Goal: Information Seeking & Learning: Learn about a topic

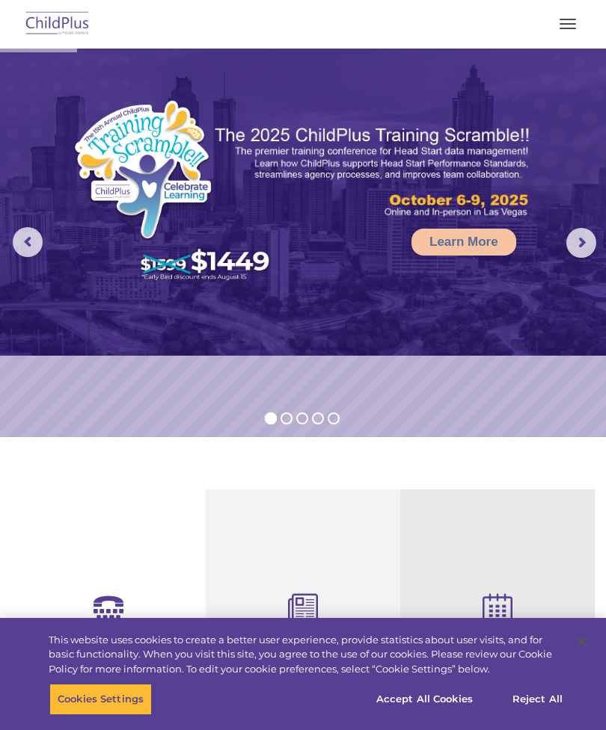
select select "MEDIUM"
click at [56, 26] on img at bounding box center [57, 24] width 70 height 35
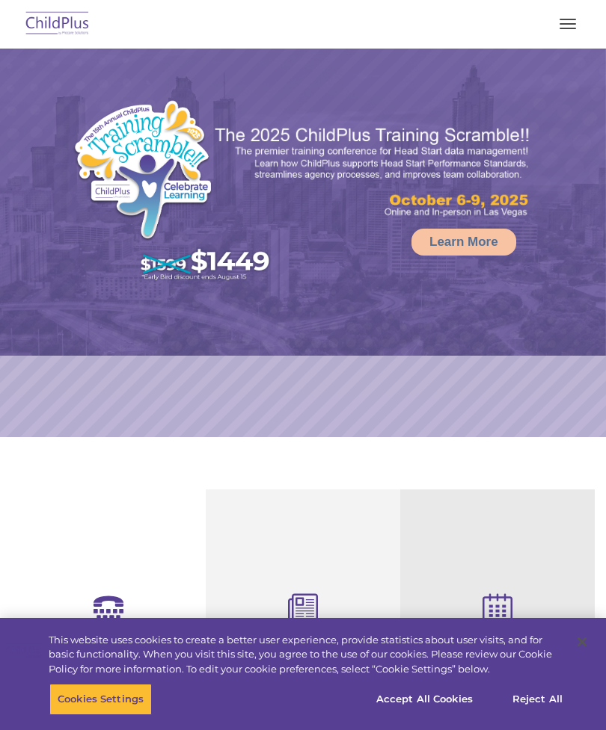
select select "MEDIUM"
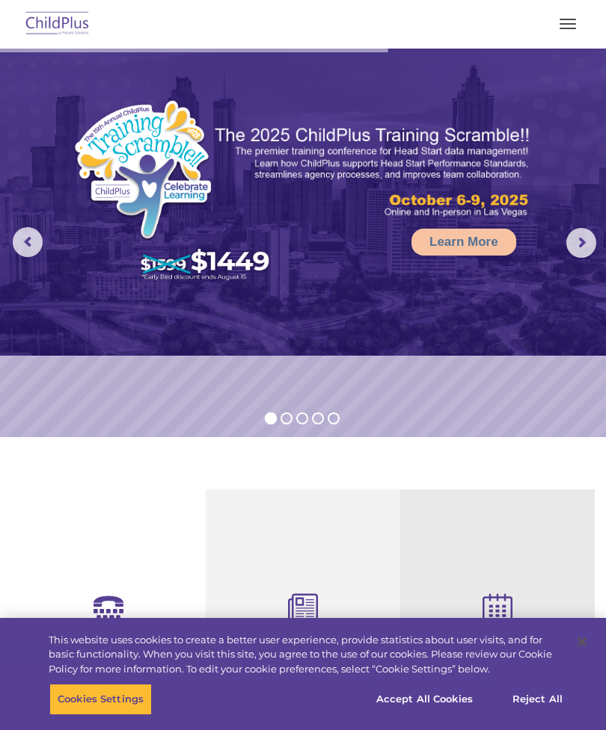
click at [577, 25] on button "button" at bounding box center [567, 24] width 31 height 24
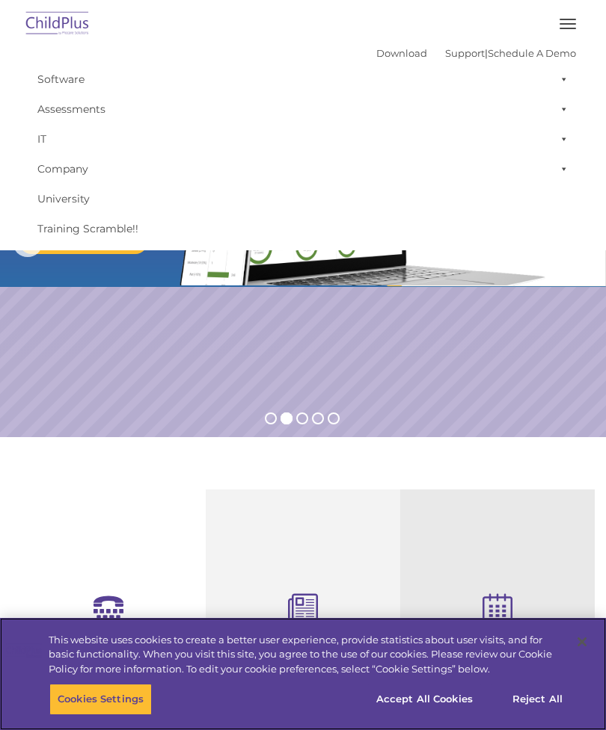
click at [443, 699] on button "Accept All Cookies" at bounding box center [424, 699] width 113 height 31
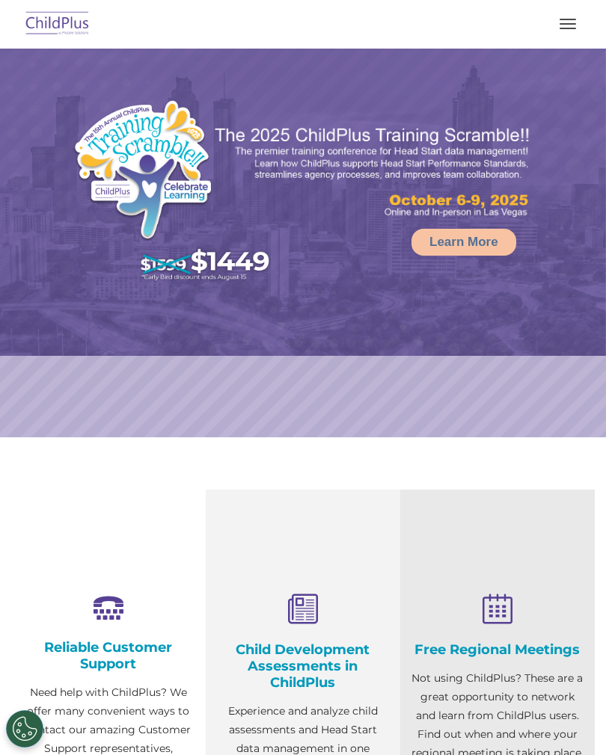
select select "MEDIUM"
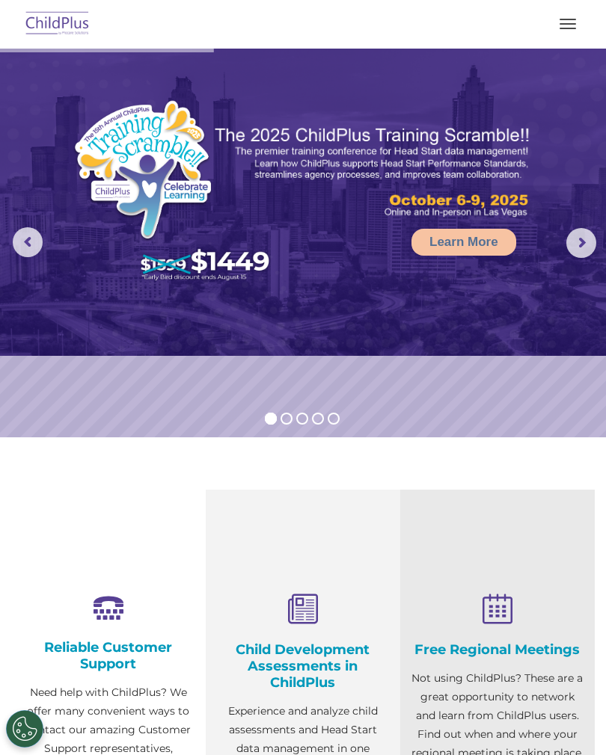
click at [571, 246] on rs-arrow at bounding box center [581, 243] width 30 height 30
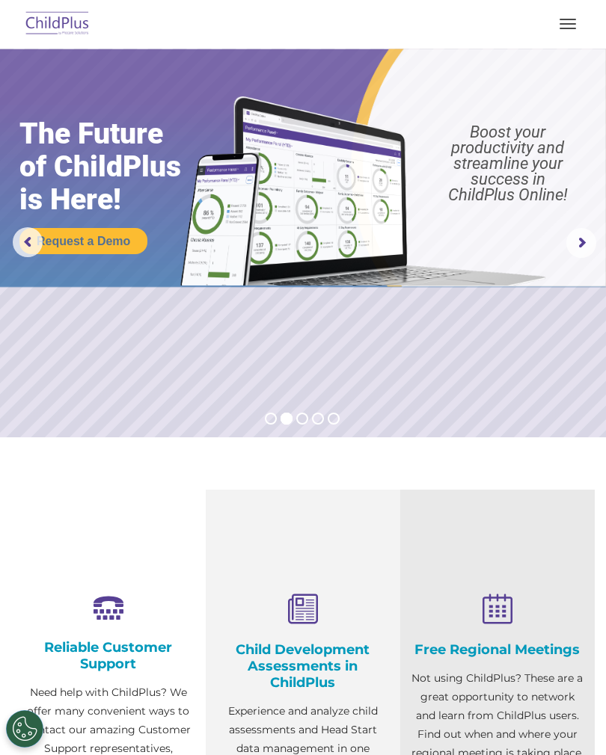
click at [575, 239] on rs-arrow at bounding box center [581, 243] width 30 height 30
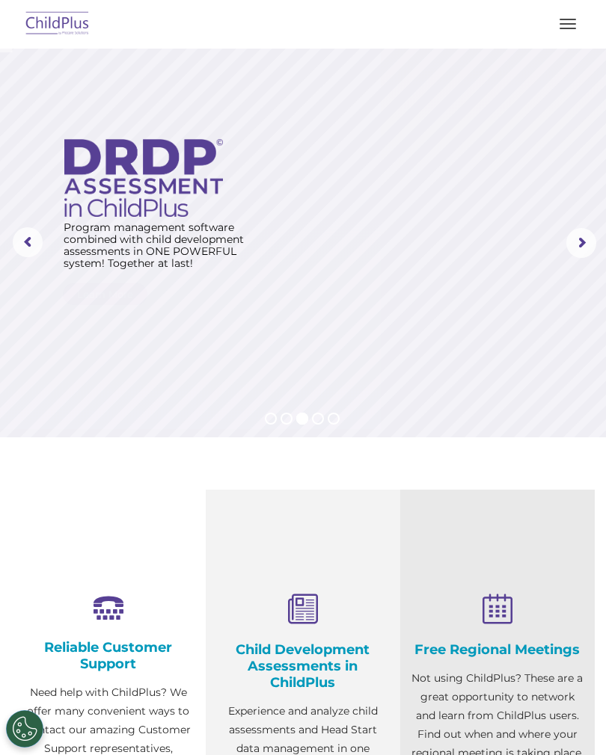
click at [580, 238] on rs-arrow at bounding box center [581, 243] width 30 height 30
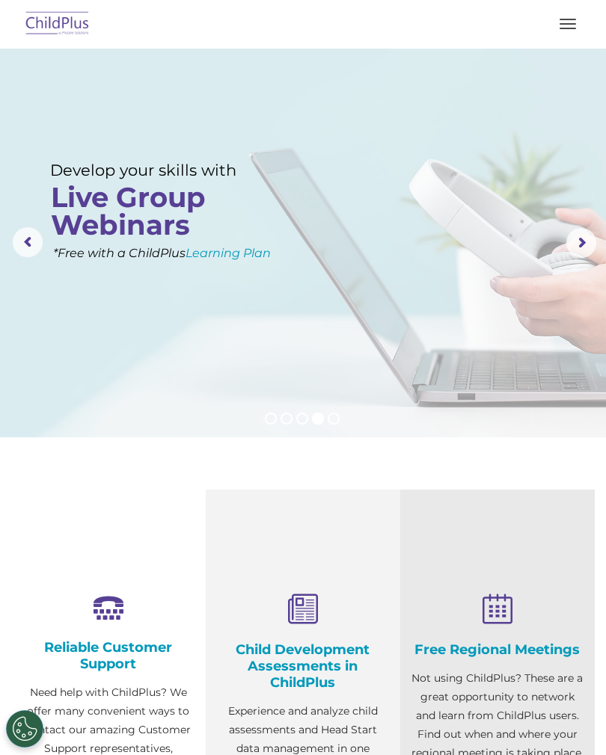
click at [574, 236] on rs-arrow at bounding box center [581, 243] width 30 height 30
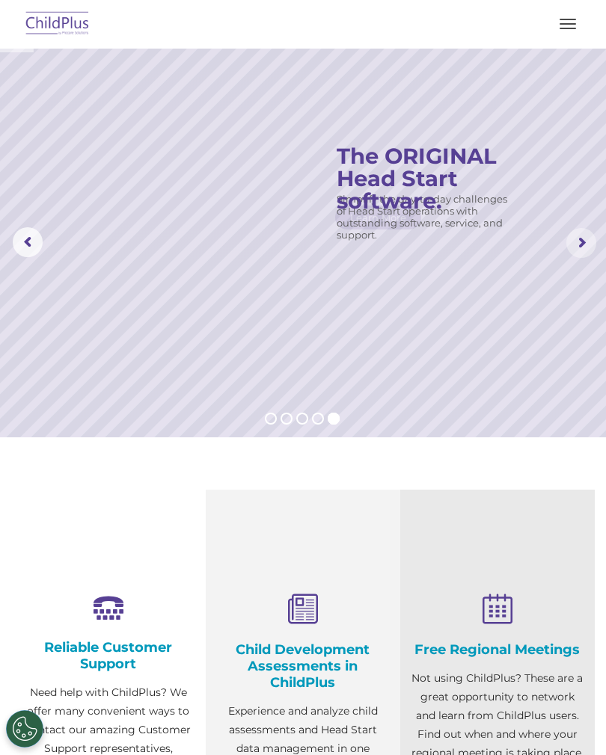
click at [584, 235] on rs-arrow at bounding box center [581, 243] width 30 height 30
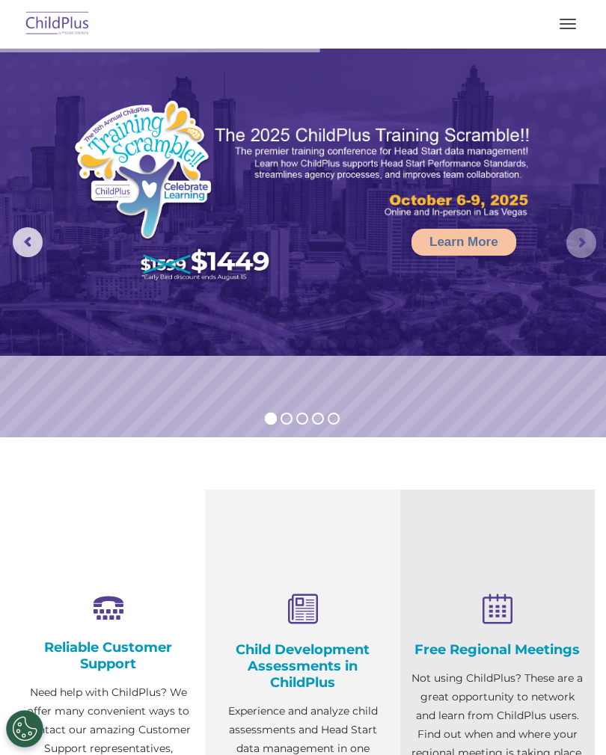
click at [38, 18] on img at bounding box center [57, 24] width 70 height 35
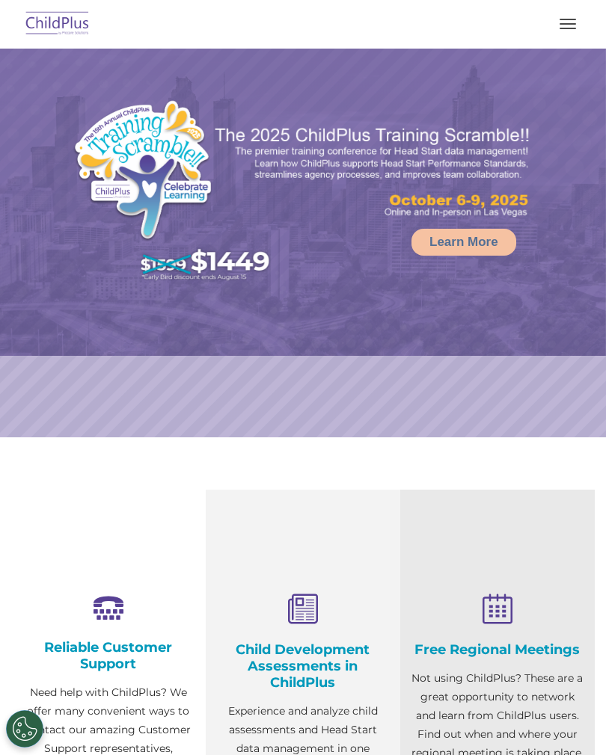
select select "MEDIUM"
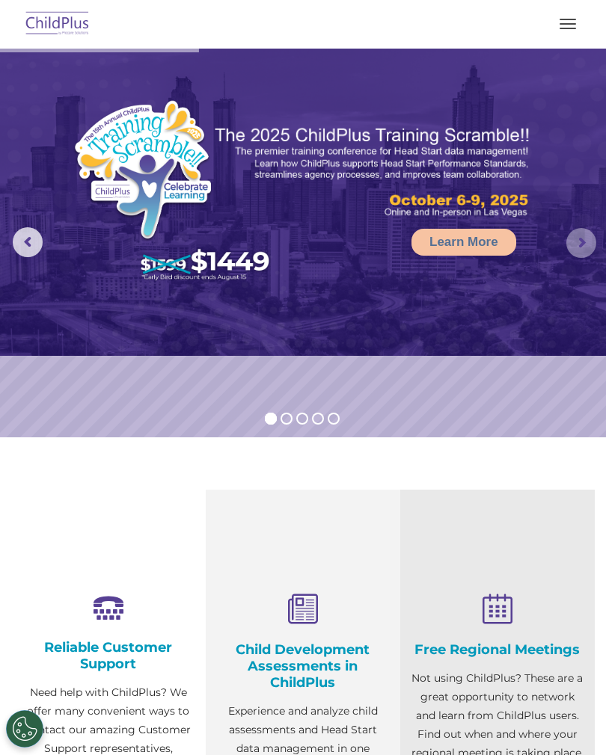
click at [582, 247] on rs-arrow at bounding box center [581, 243] width 30 height 30
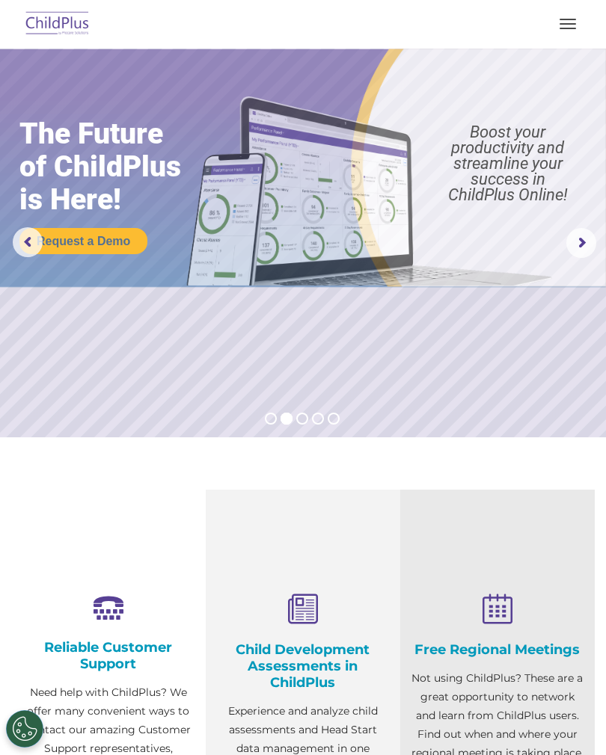
click at [582, 248] on rs-arrow at bounding box center [581, 243] width 30 height 30
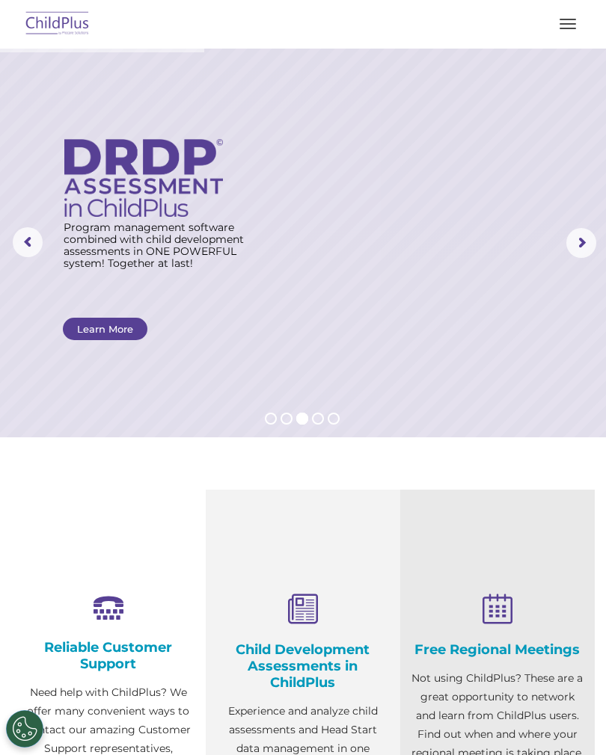
click at [590, 248] on rs-arrow at bounding box center [581, 243] width 30 height 30
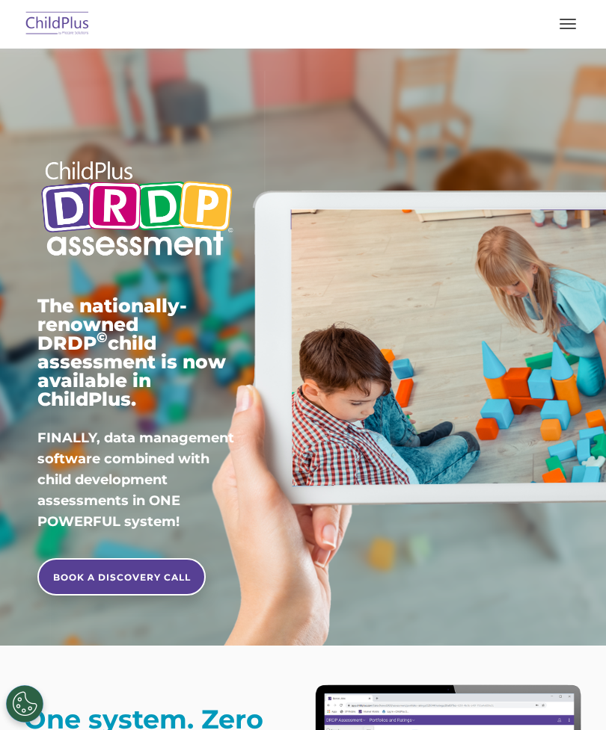
click at [76, 29] on img at bounding box center [57, 24] width 70 height 35
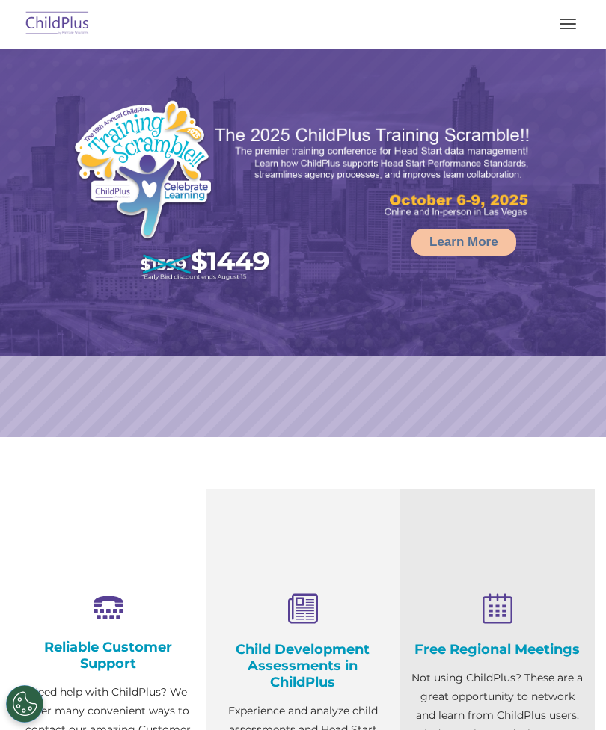
select select "MEDIUM"
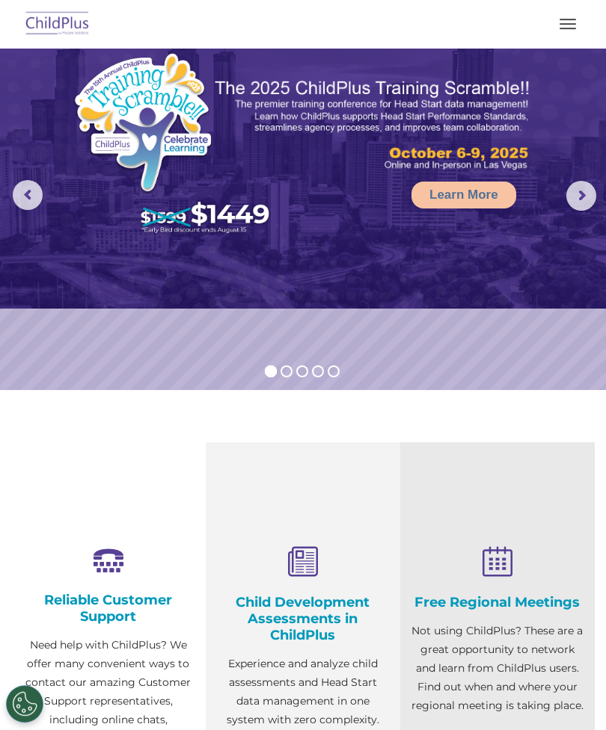
scroll to position [52, 0]
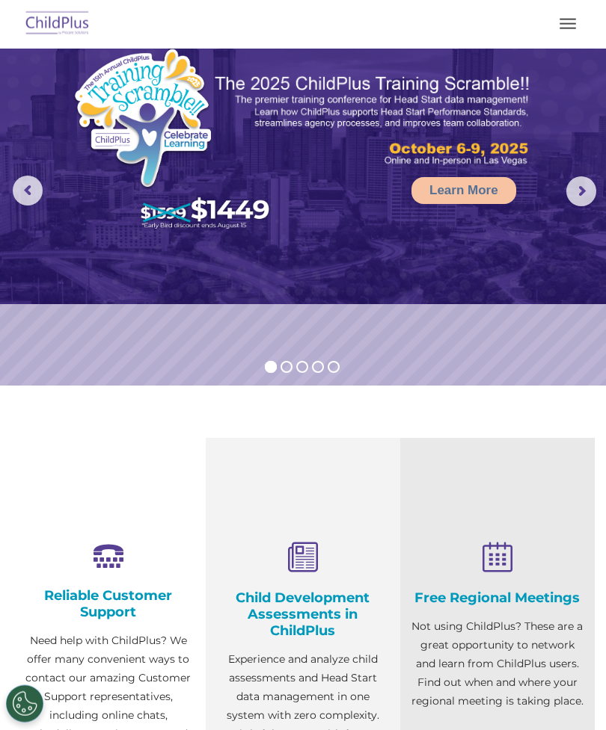
click at [310, 552] on icon at bounding box center [303, 559] width 172 height 32
click at [307, 605] on h4 "Child Development Assessments in ChildPlus" at bounding box center [303, 614] width 172 height 49
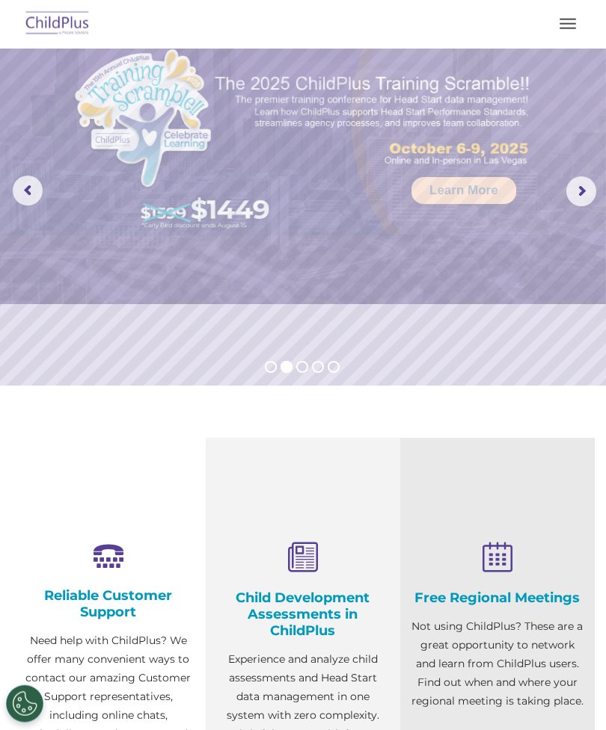
scroll to position [52, 0]
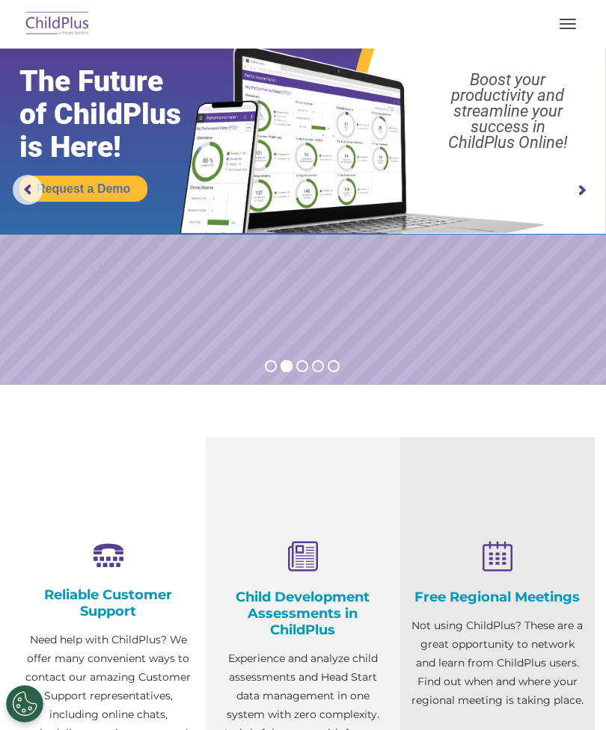
click at [310, 614] on h4 "Child Development Assessments in ChildPlus" at bounding box center [303, 613] width 172 height 49
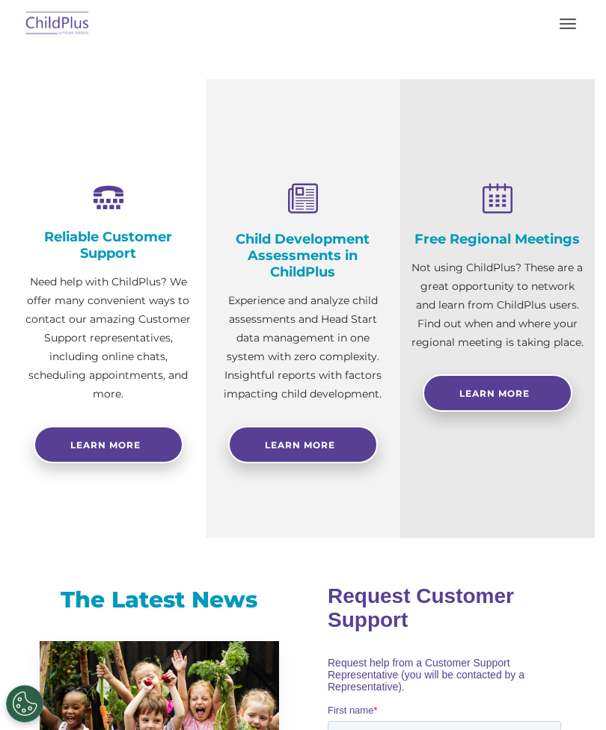
scroll to position [411, 0]
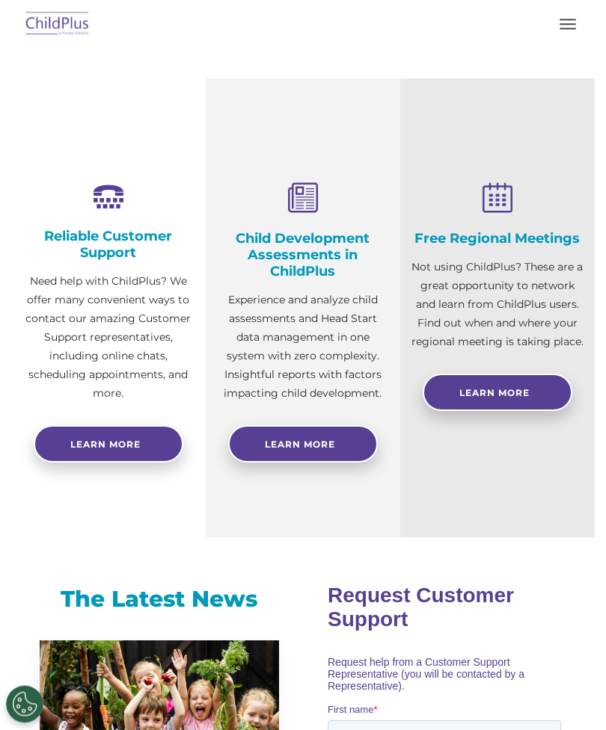
click at [324, 445] on span "Learn More" at bounding box center [300, 444] width 70 height 11
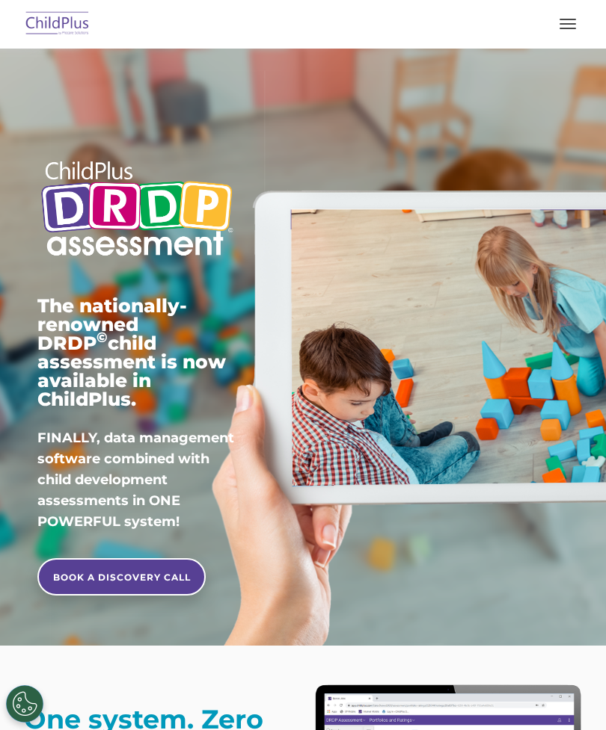
click at [77, 15] on img at bounding box center [57, 24] width 70 height 35
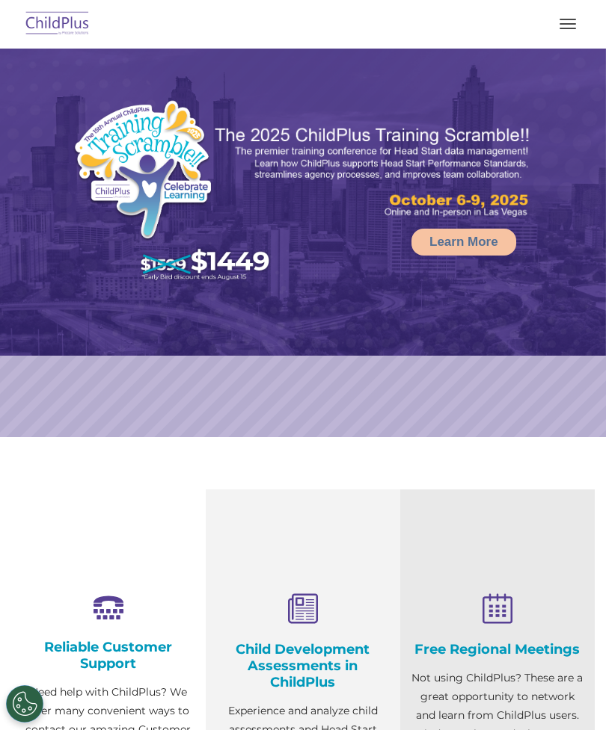
select select "MEDIUM"
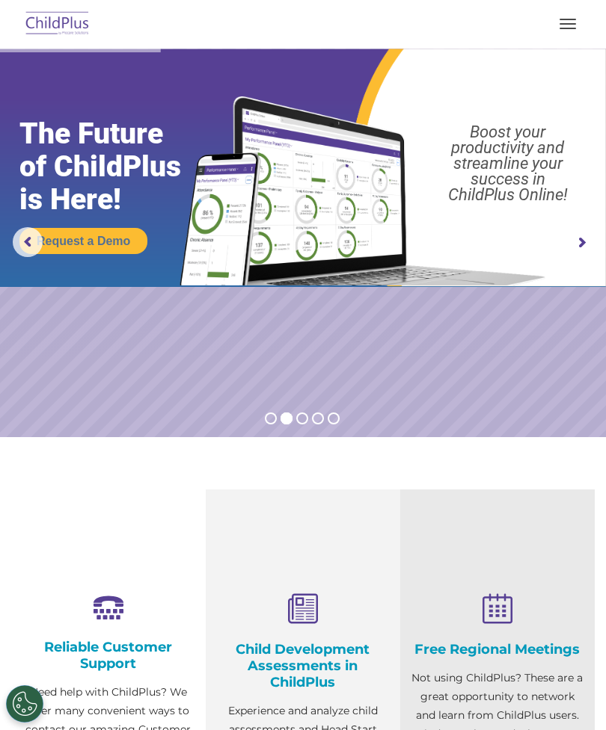
click at [569, 237] on rs-arrow at bounding box center [581, 243] width 30 height 30
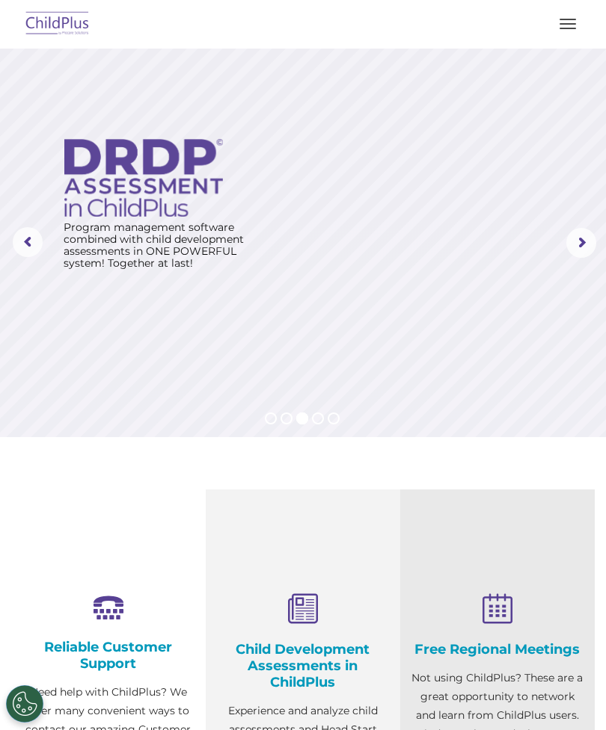
click at [578, 250] on rs-arrow at bounding box center [581, 243] width 30 height 30
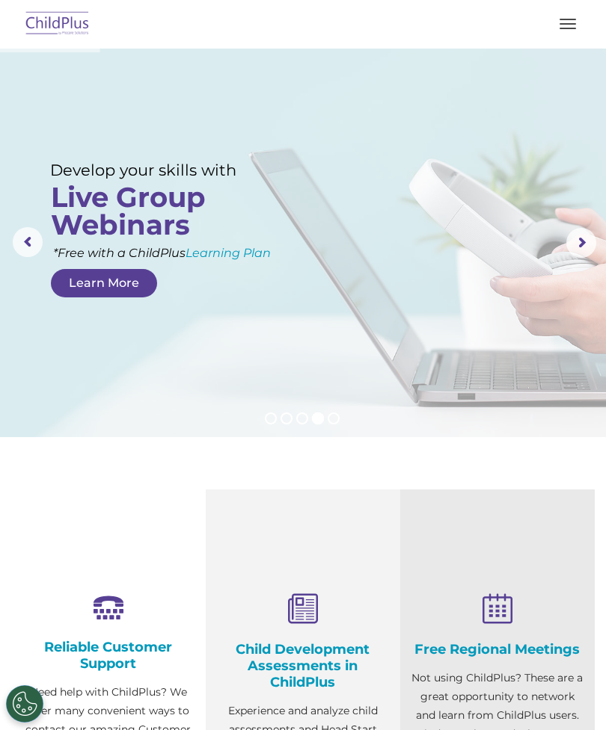
click at [583, 237] on rs-arrow at bounding box center [581, 243] width 30 height 30
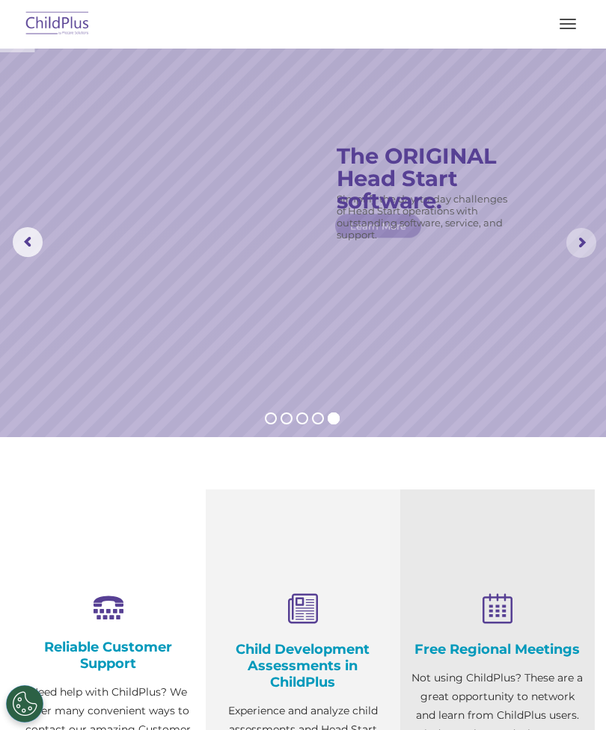
click at [582, 241] on rs-arrow at bounding box center [581, 243] width 30 height 30
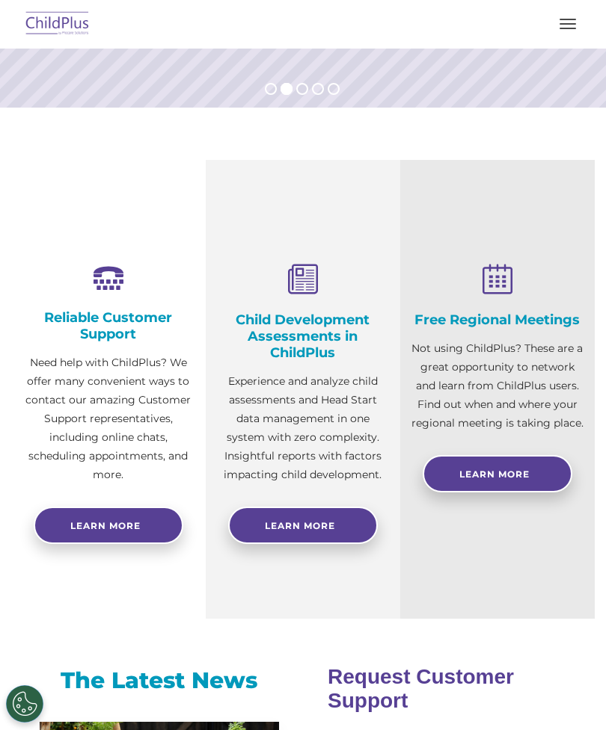
scroll to position [329, 0]
